Goal: Task Accomplishment & Management: Complete application form

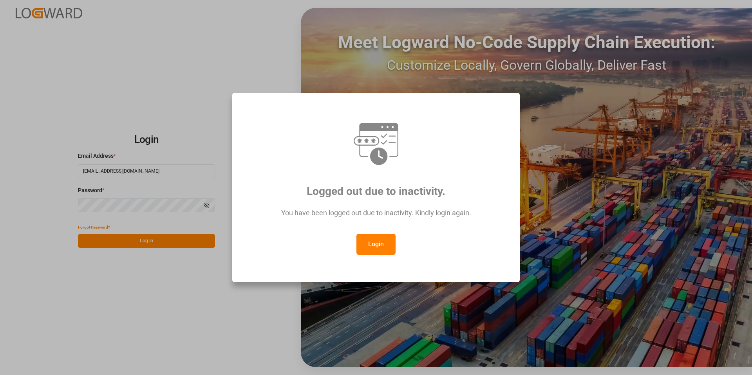
click at [372, 240] on button "Login" at bounding box center [375, 244] width 39 height 21
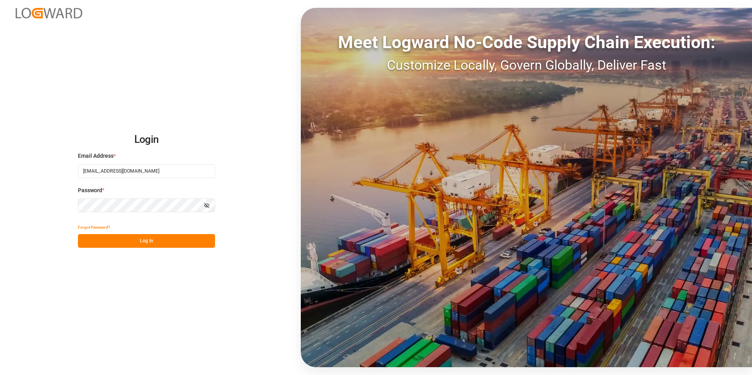
click at [168, 240] on button "Log In" at bounding box center [146, 241] width 137 height 14
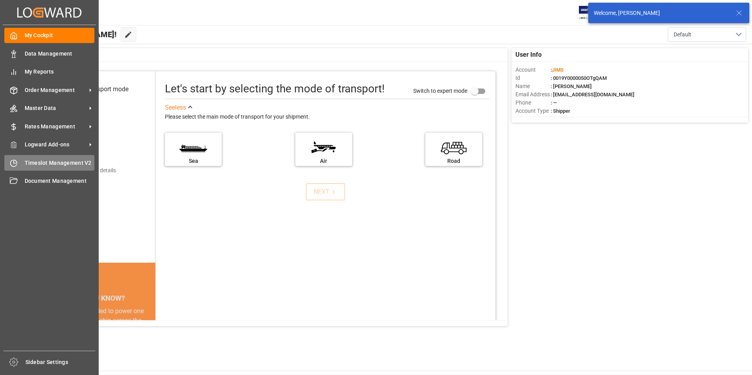
click at [31, 161] on span "Timeslot Management V2" at bounding box center [60, 163] width 70 height 8
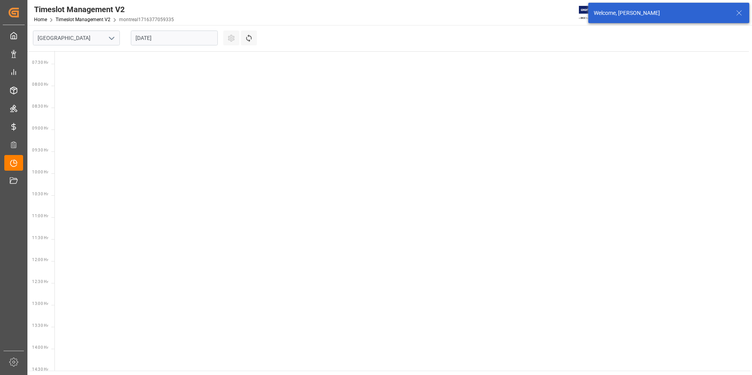
scroll to position [318, 0]
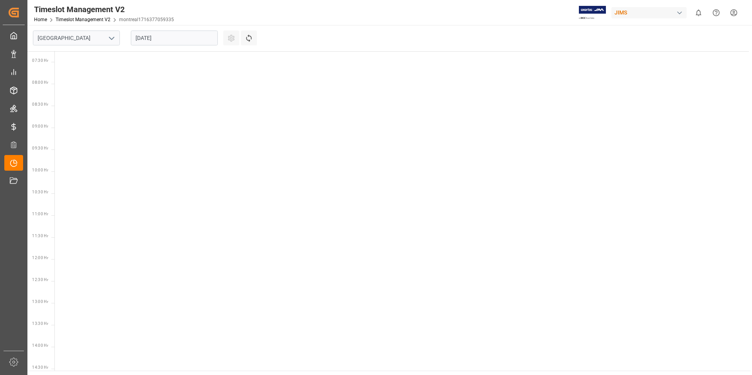
click at [114, 39] on icon "open menu" at bounding box center [111, 38] width 9 height 9
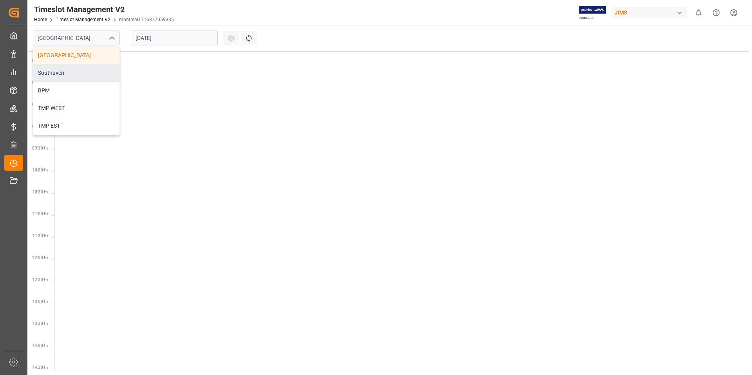
click at [60, 71] on div "Southaven" at bounding box center [76, 73] width 86 height 18
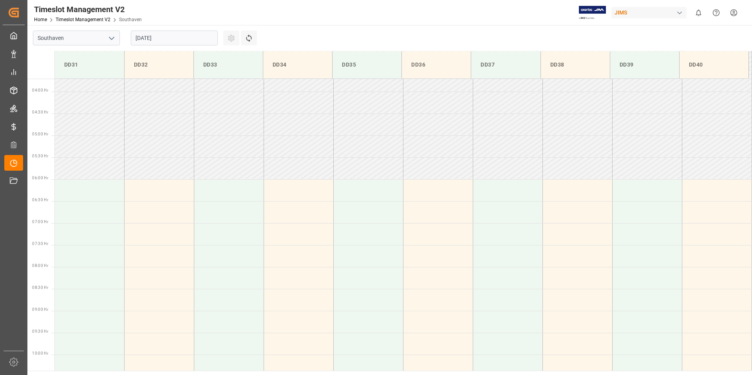
click at [179, 36] on input "[DATE]" at bounding box center [174, 38] width 87 height 15
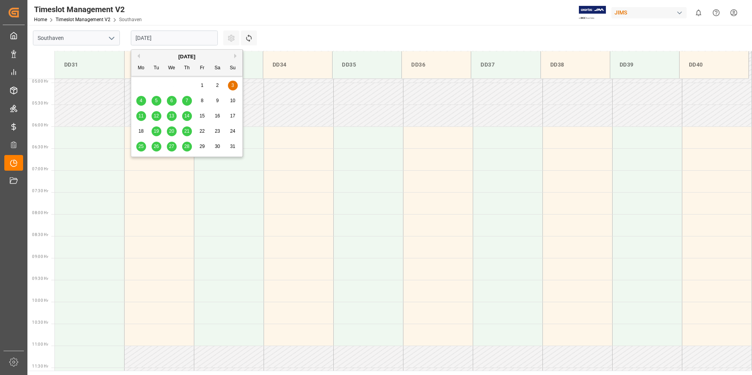
scroll to position [346, 0]
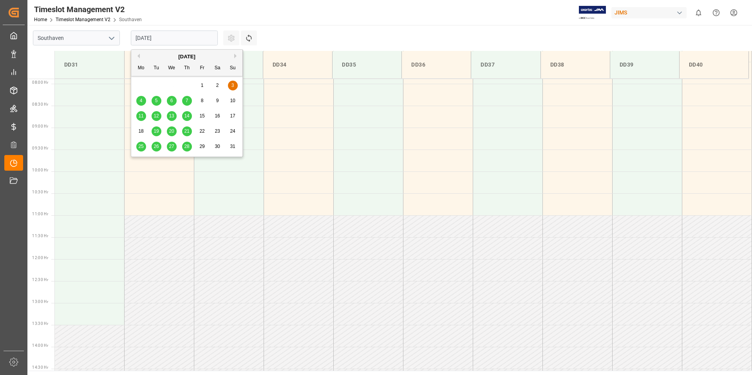
click at [237, 56] on button "Next Month" at bounding box center [236, 56] width 5 height 5
click at [173, 116] on span "17" at bounding box center [171, 115] width 5 height 5
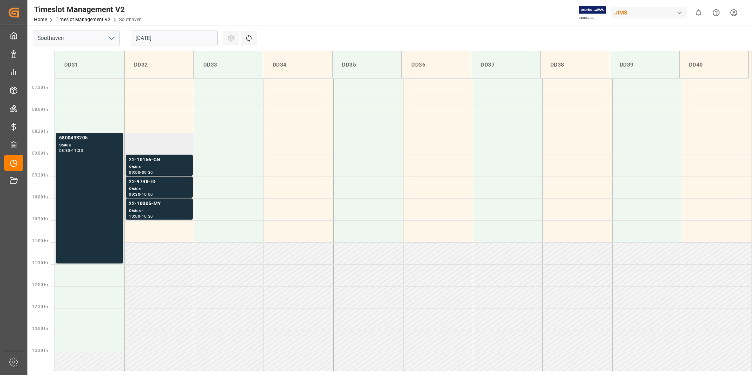
scroll to position [313, 0]
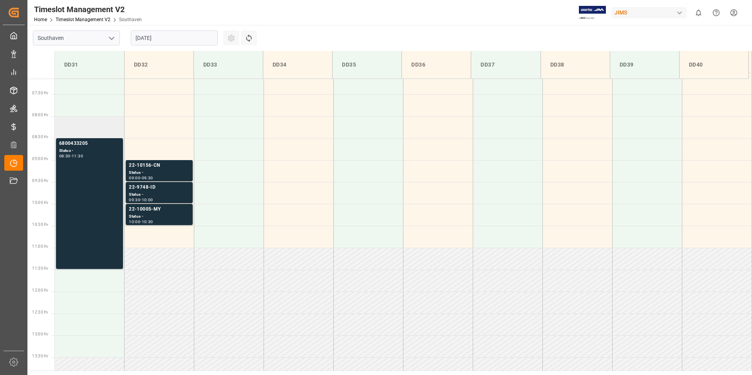
click at [89, 125] on td at bounding box center [90, 127] width 70 height 22
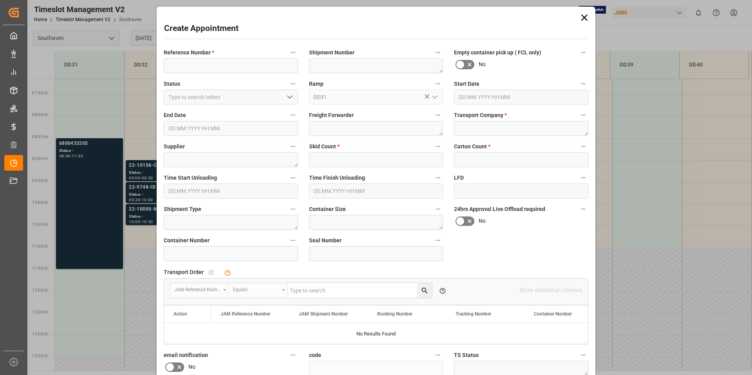
type input "[DATE] 08:00"
type input "[DATE] 08:30"
paste input "22-10007-CN"
type input "22-10007-CN"
click at [496, 125] on textarea at bounding box center [521, 128] width 134 height 15
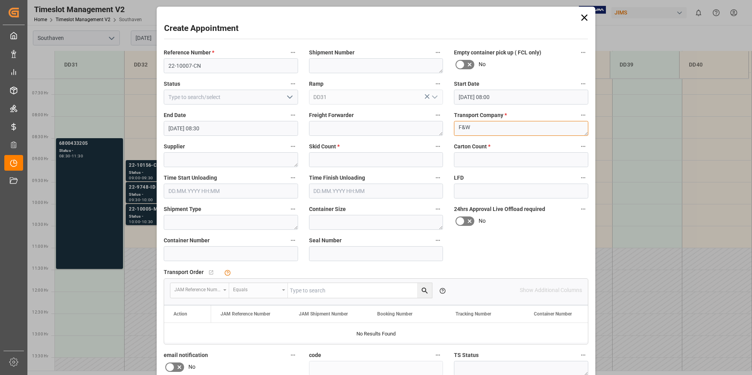
type textarea "F&W"
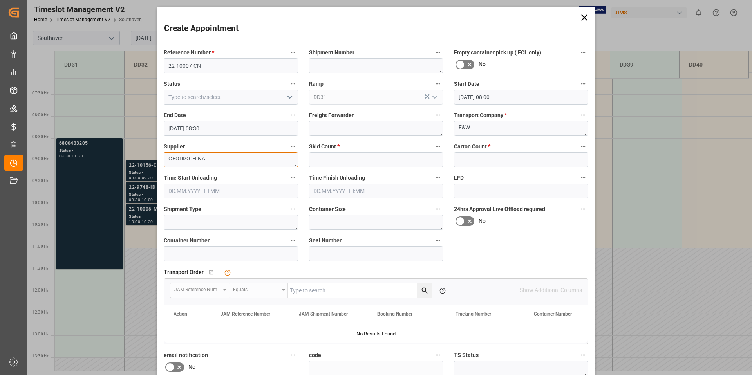
type textarea "GEODIS CHINA"
type input "7"
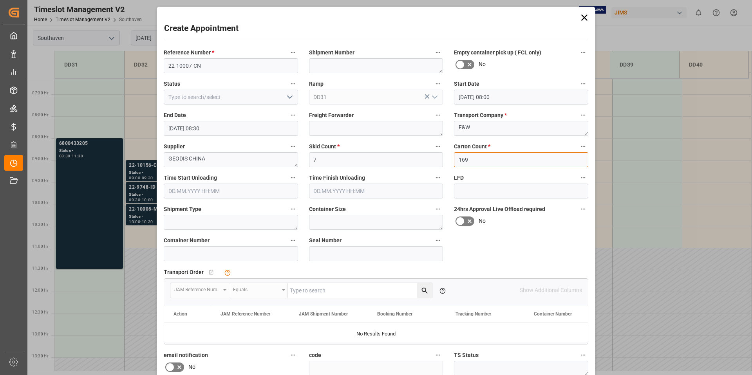
type input "169"
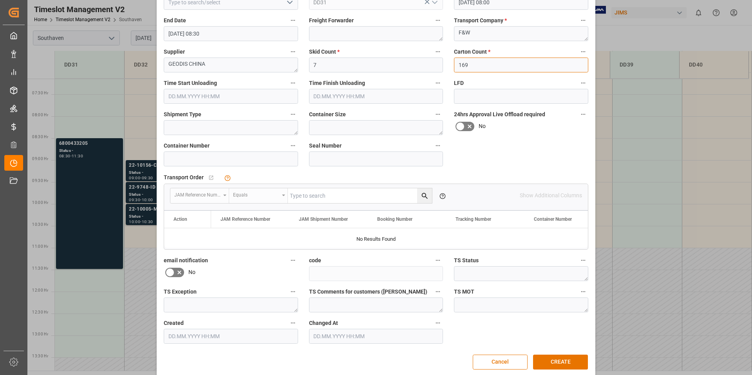
scroll to position [103, 0]
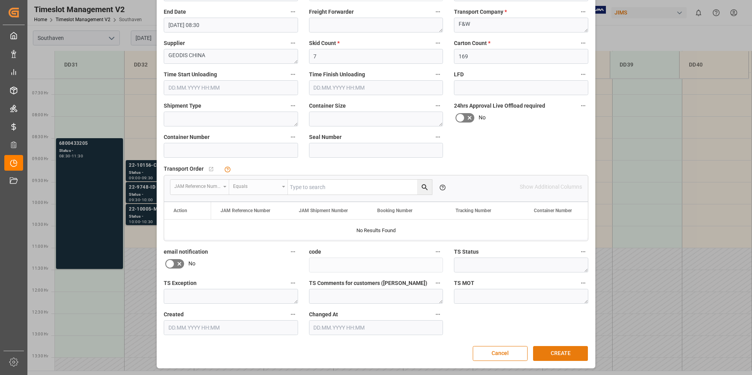
click at [575, 355] on button "CREATE" at bounding box center [560, 353] width 55 height 15
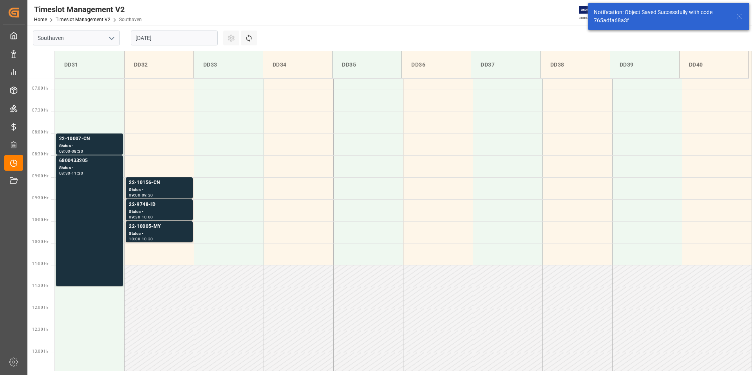
scroll to position [302, 0]
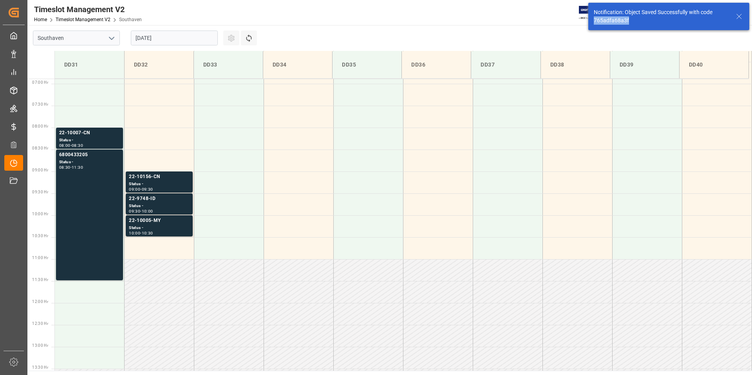
drag, startPoint x: 634, startPoint y: 21, endPoint x: 594, endPoint y: 20, distance: 40.0
click at [594, 20] on div "Notification: Object Saved Successfully with code 765adfa68a3f" at bounding box center [661, 16] width 135 height 16
copy div "765adfa68a3f"
